Goal: Navigation & Orientation: Go to known website

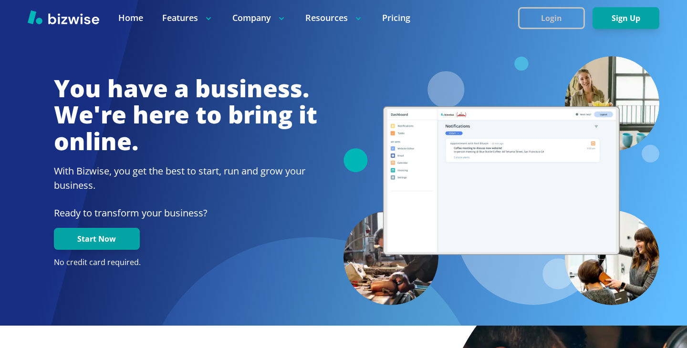
click at [541, 25] on button "Login" at bounding box center [551, 18] width 67 height 22
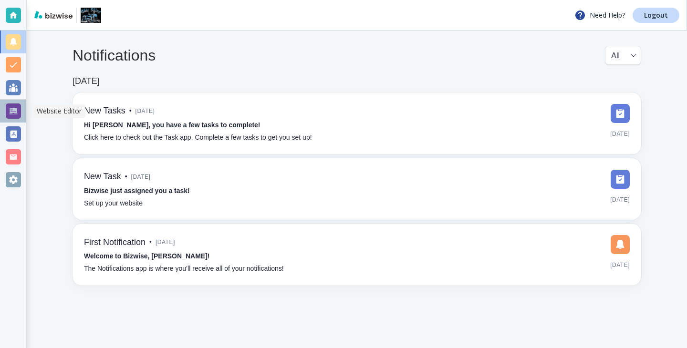
click at [14, 107] on div at bounding box center [13, 110] width 15 height 15
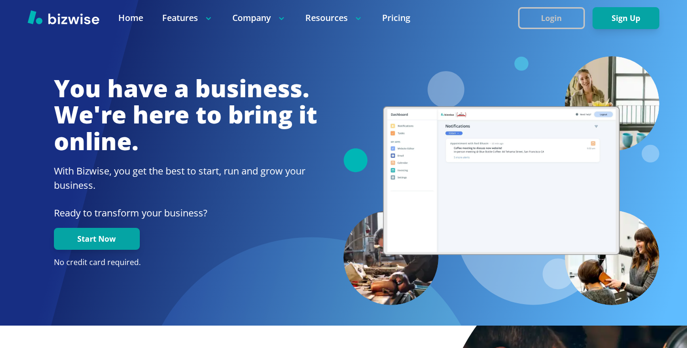
click at [541, 27] on button "Login" at bounding box center [551, 18] width 67 height 22
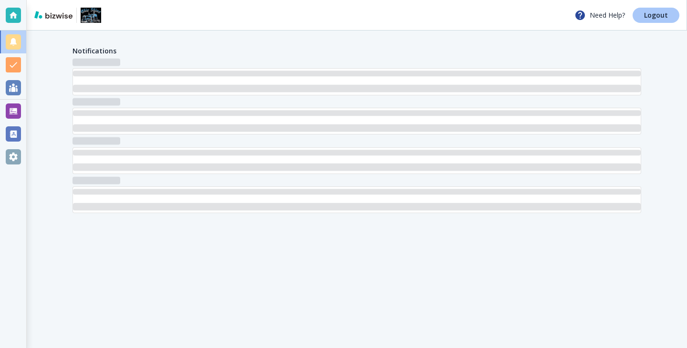
click at [662, 21] on link "Logout" at bounding box center [655, 15] width 47 height 15
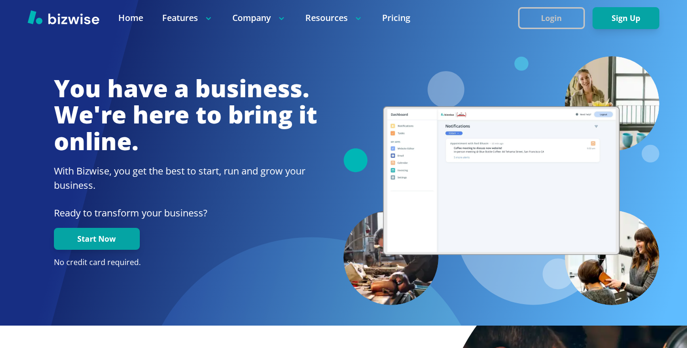
click at [538, 22] on button "Login" at bounding box center [551, 18] width 67 height 22
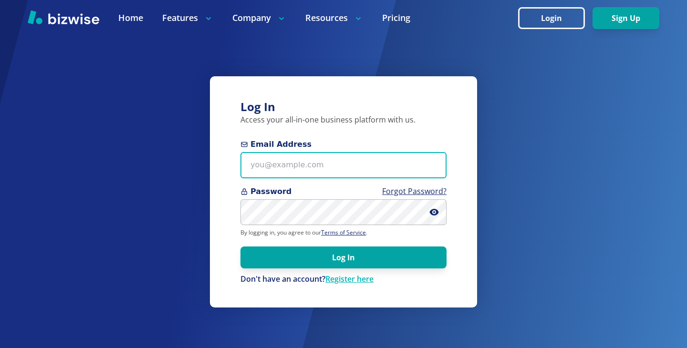
click at [328, 160] on input "Email Address" at bounding box center [343, 165] width 206 height 26
paste input "[EMAIL_ADDRESS][DOMAIN_NAME]"
type input "[EMAIL_ADDRESS][DOMAIN_NAME]"
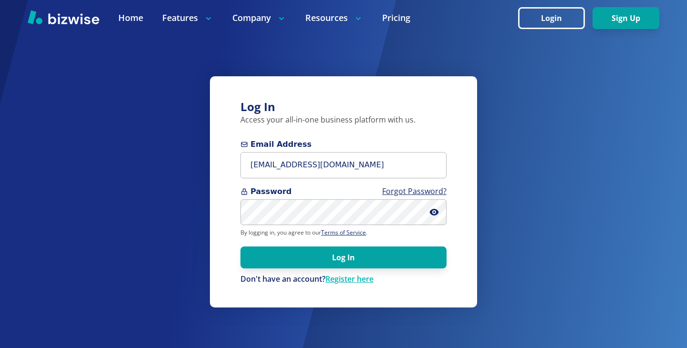
click at [292, 231] on p "By logging in, you agree to our Terms of Service ." at bounding box center [343, 233] width 206 height 8
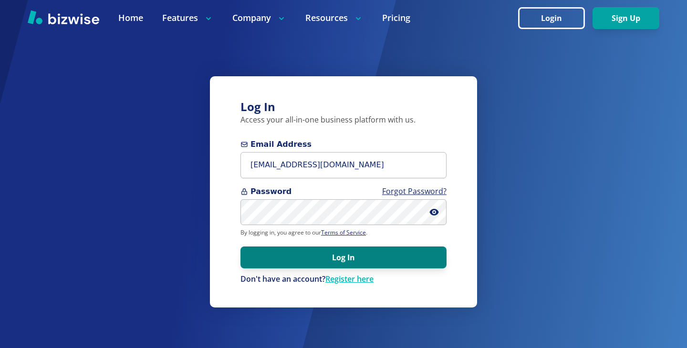
click at [424, 259] on button "Log In" at bounding box center [343, 258] width 206 height 22
